Goal: Transaction & Acquisition: Purchase product/service

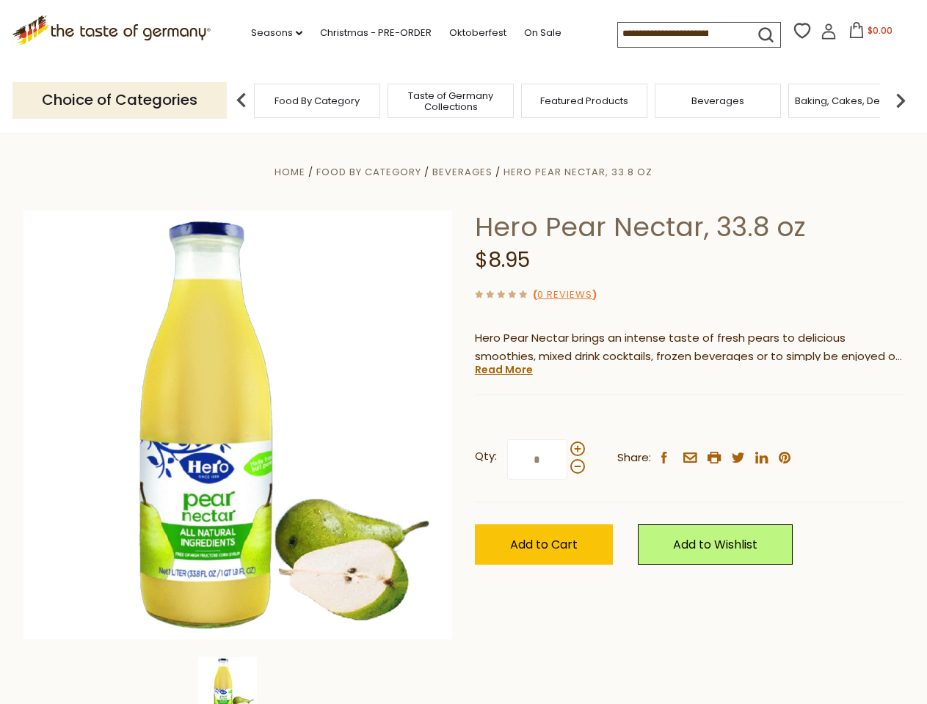
click at [463, 352] on div "Home Food By Category [GEOGRAPHIC_DATA] Hero Pear Nectar, 33.8 oz Hero Pear Nec…" at bounding box center [463, 445] width 903 height 565
click at [271, 33] on link "Seasons dropdown_arrow" at bounding box center [276, 33] width 51 height 16
click at [681, 34] on input at bounding box center [680, 33] width 124 height 21
click at [867, 34] on span "$0.00" at bounding box center [879, 30] width 25 height 12
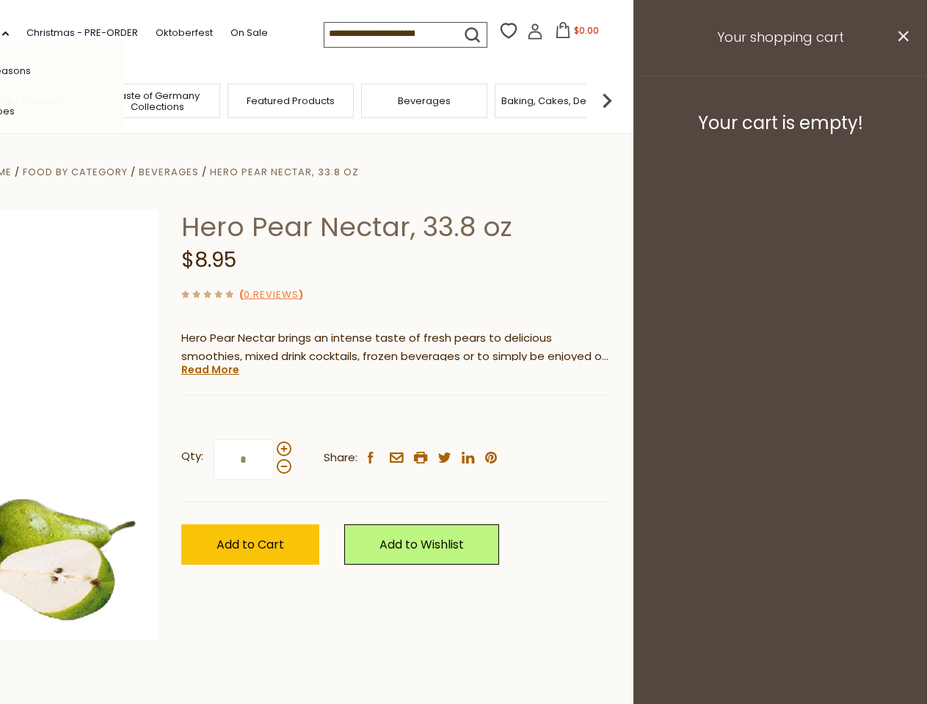
click at [124, 100] on div "All Seasons Recipes Game Day [DATE] [DATE] [DATE][PERSON_NAME] [DATE] Springfes…" at bounding box center [40, 352] width 167 height 622
click at [900, 100] on footer "Your cart is empty!" at bounding box center [780, 123] width 294 height 95
click at [463, 419] on div "Qty: * Share: facebook email printer twitter linkedin pinterest" at bounding box center [395, 460] width 429 height 85
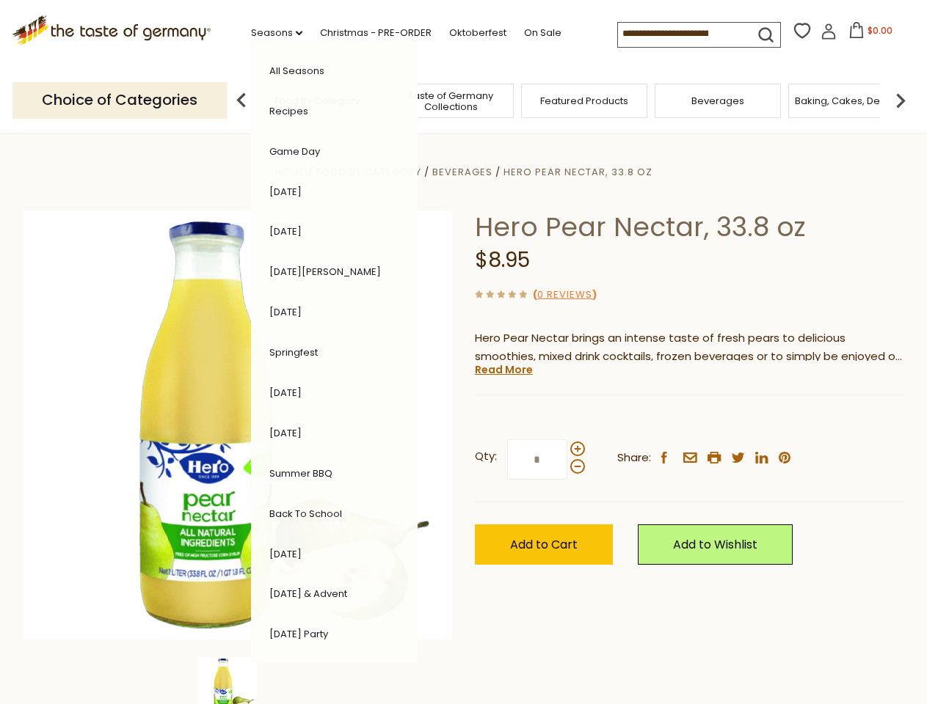
click at [238, 681] on div "Home Food By Category [GEOGRAPHIC_DATA] Hero Pear Nectar, 33.8 oz Hero Pear Nec…" at bounding box center [463, 445] width 903 height 565
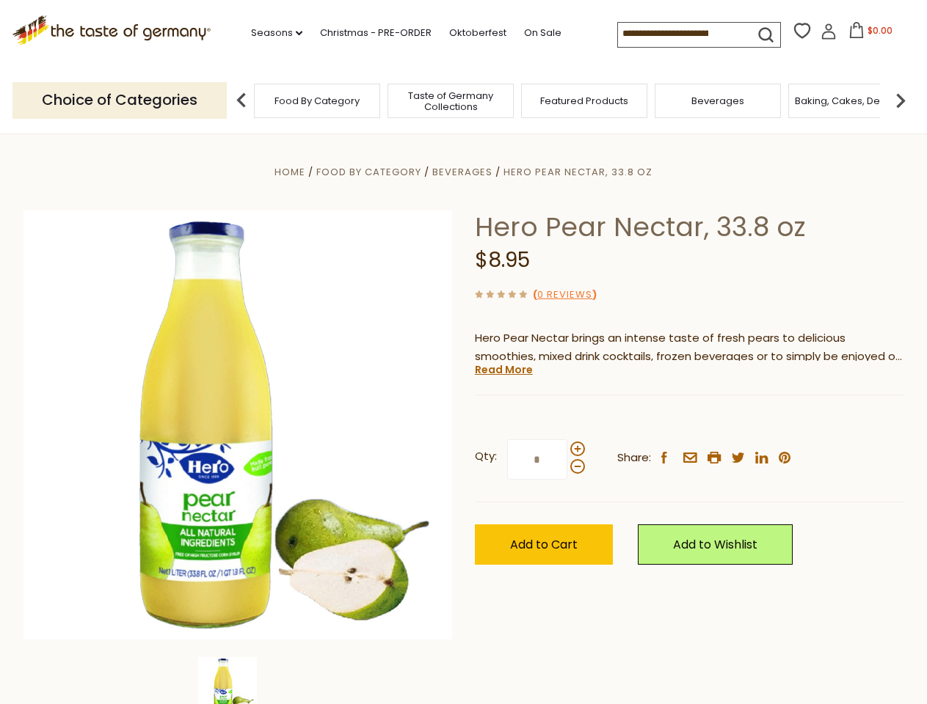
click at [238, 681] on div "Home Food By Category [GEOGRAPHIC_DATA] Hero Pear Nectar, 33.8 oz Hero Pear Nec…" at bounding box center [463, 445] width 903 height 565
click at [503, 370] on link "Read More" at bounding box center [504, 370] width 58 height 15
